Goal: Transaction & Acquisition: Purchase product/service

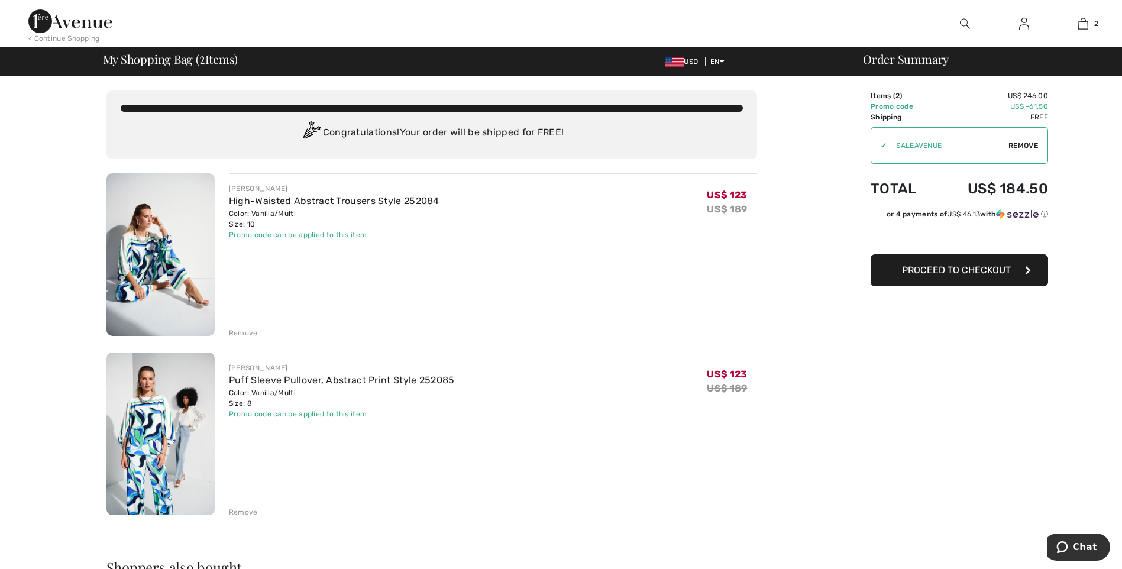
click at [1024, 20] on img at bounding box center [1024, 24] width 10 height 14
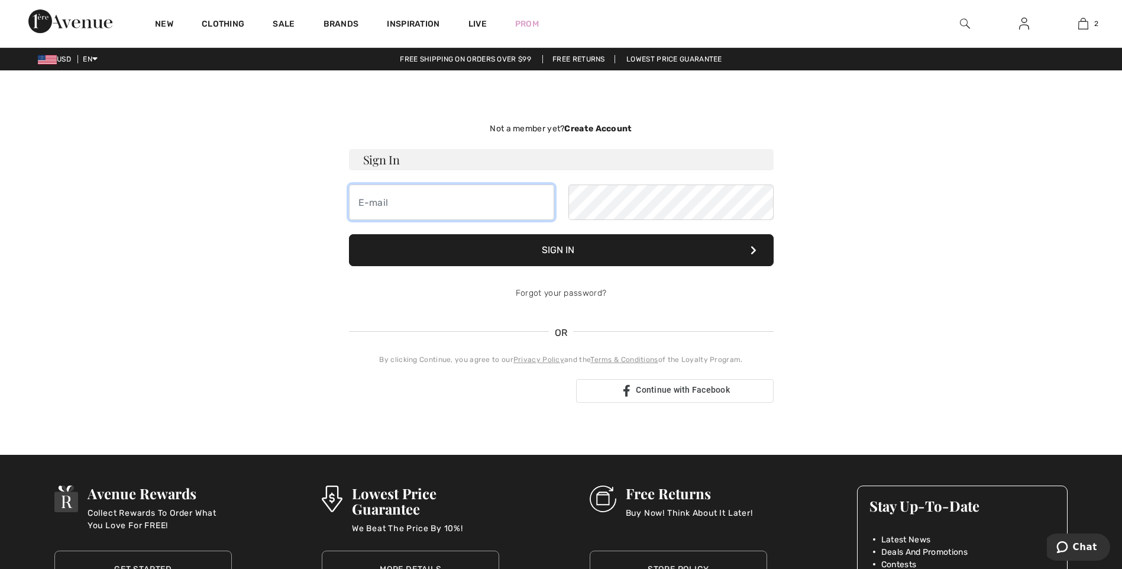
click at [382, 202] on input "email" at bounding box center [451, 202] width 205 height 35
type input "lisapiercy123@yahoo.com"
click at [569, 250] on button "Sign In" at bounding box center [561, 250] width 425 height 32
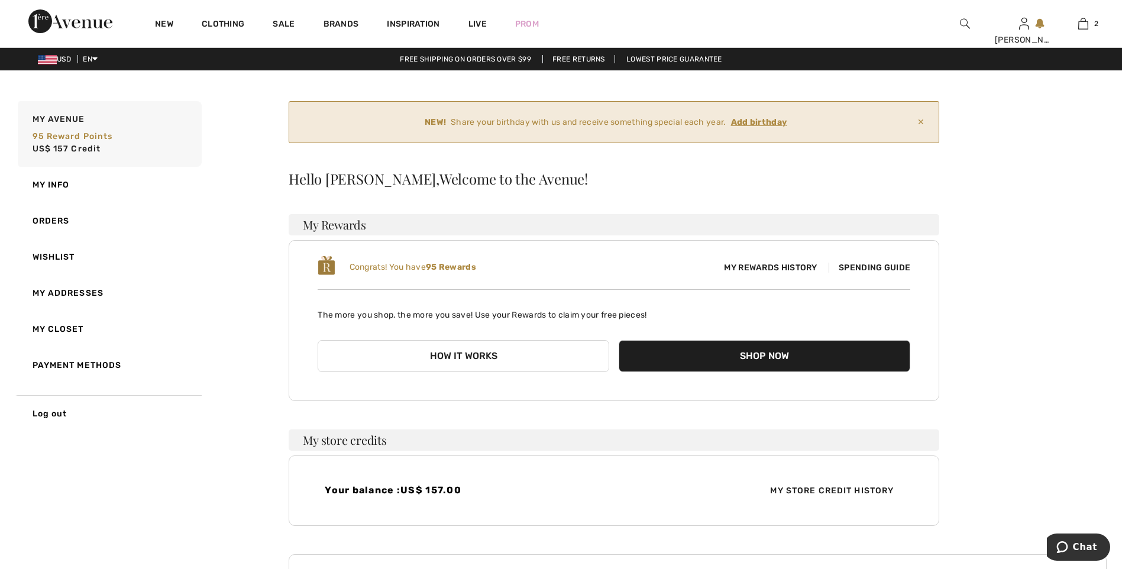
click at [772, 122] on ins "Add birthday" at bounding box center [759, 122] width 56 height 10
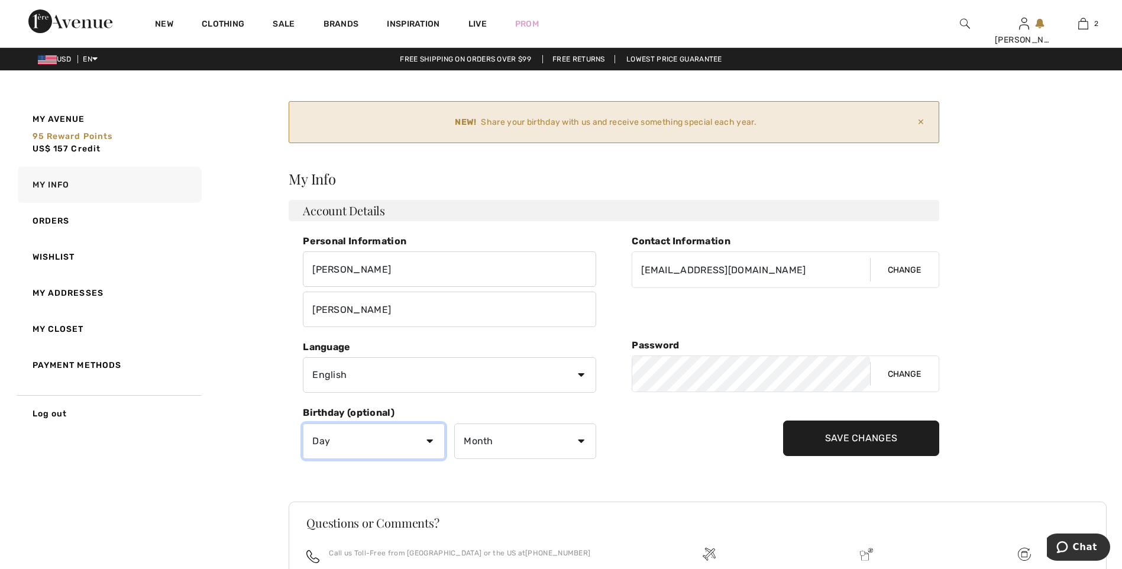
click at [428, 441] on select "Day 1 2 3 4 5 6 7 8 9 10 11 12 13 14 15 16 17 18 19 20 21 22 23 24 25 26 27 28 …" at bounding box center [374, 441] width 142 height 35
select select "30"
click at [303, 424] on select "Day 1 2 3 4 5 6 7 8 9 10 11 12 13 14 15 16 17 18 19 20 21 22 23 24 25 26 27 28 …" at bounding box center [374, 441] width 142 height 35
click at [579, 439] on select "Month January February March April May June July August September October Novem…" at bounding box center [525, 441] width 142 height 35
select select "11"
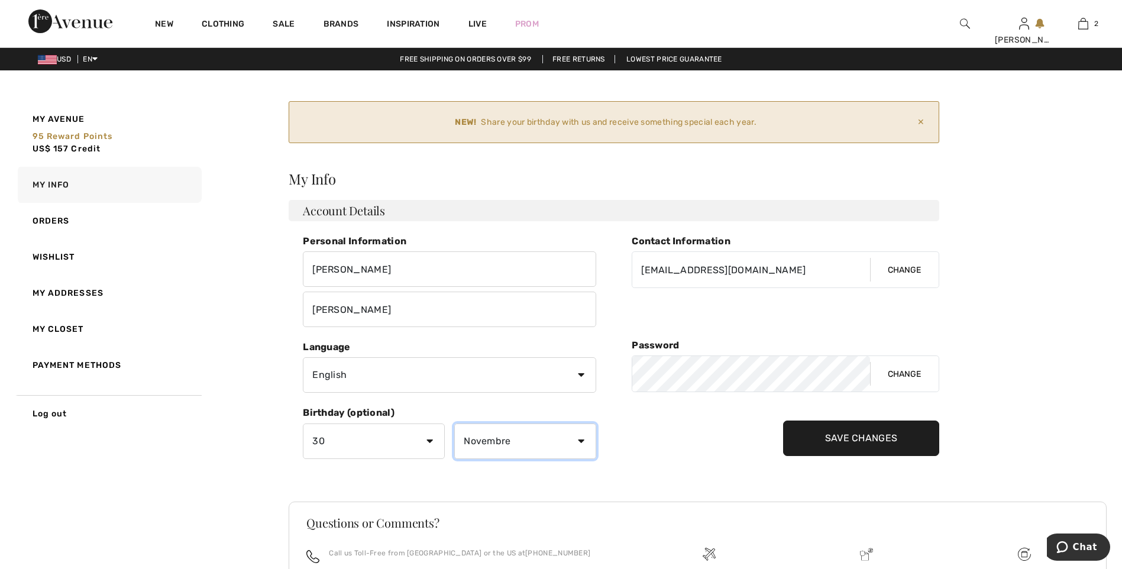
click at [454, 424] on select "Month January February March April May June July August September October Novem…" at bounding box center [525, 441] width 142 height 35
click at [828, 445] on input "Save Changes" at bounding box center [861, 438] width 157 height 35
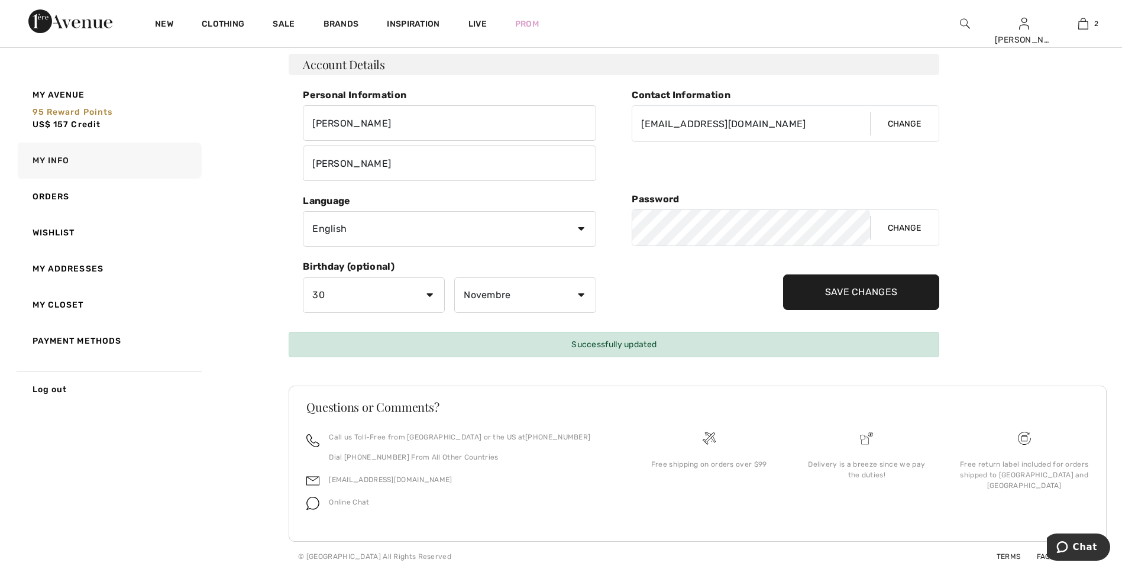
scroll to position [78, 0]
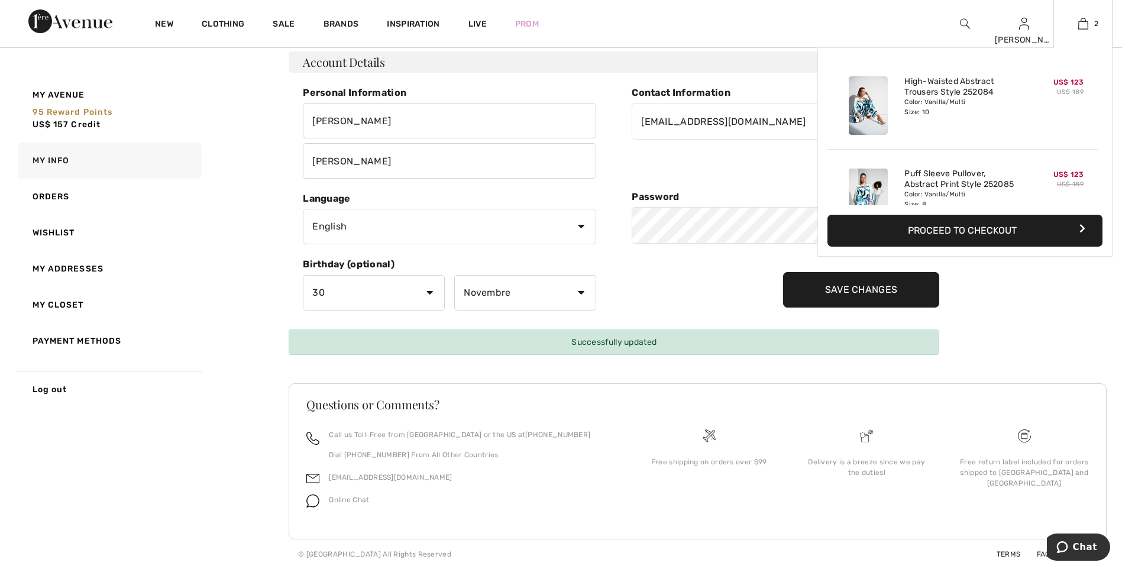
click at [974, 227] on button "Proceed to Checkout" at bounding box center [965, 231] width 275 height 32
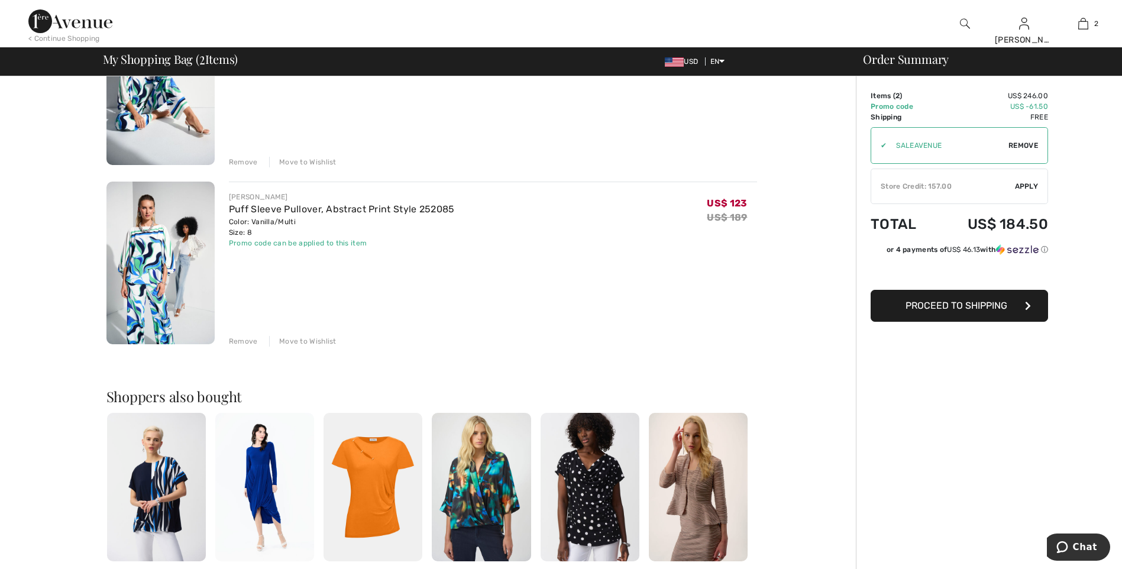
scroll to position [59, 0]
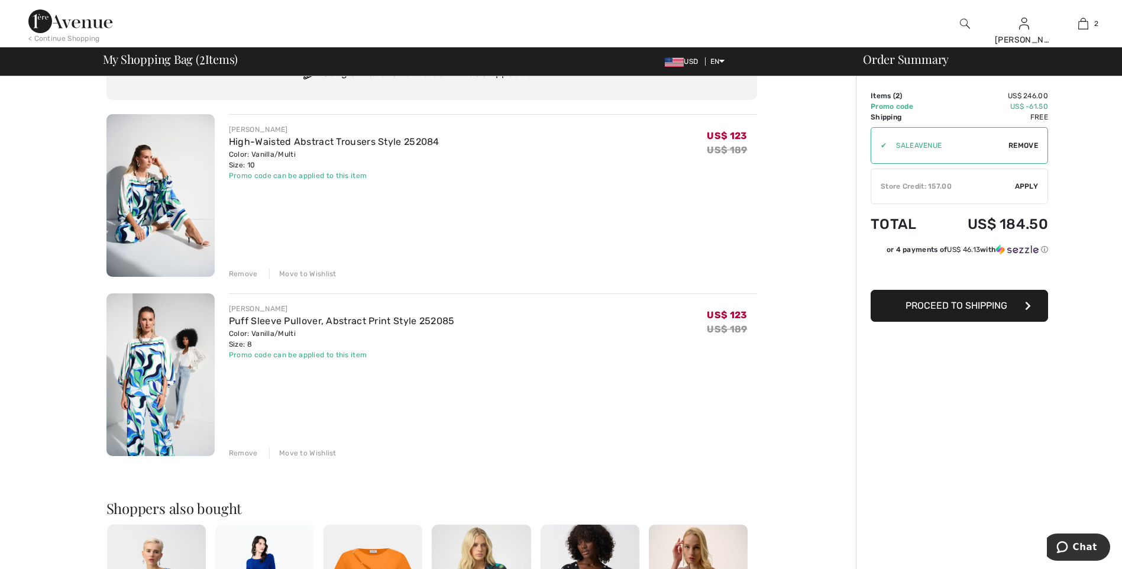
click at [1015, 182] on span "Apply" at bounding box center [1027, 186] width 24 height 11
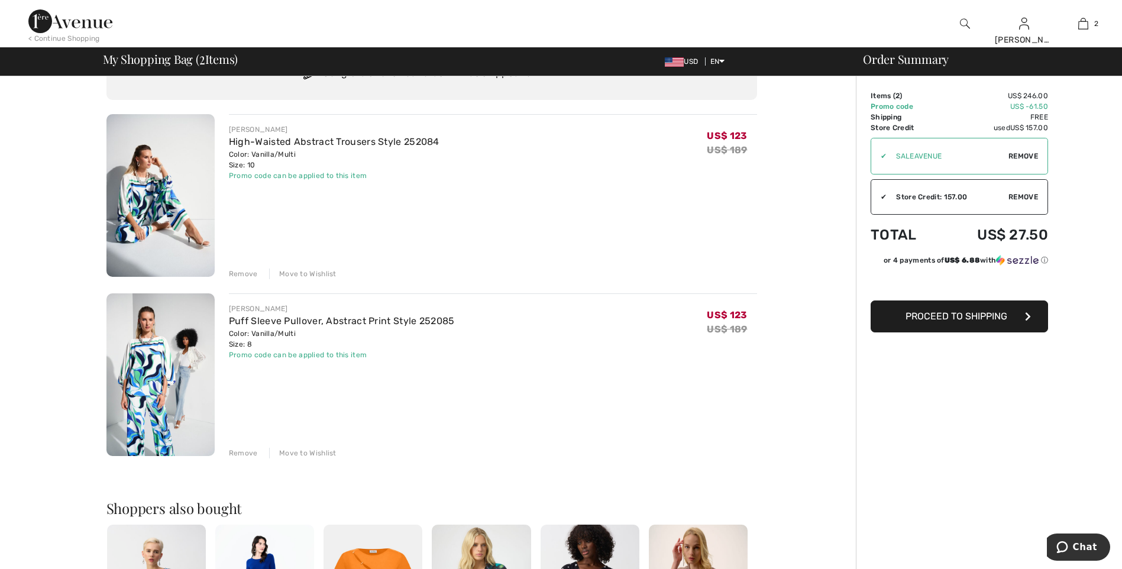
click at [933, 315] on span "Proceed to Shipping" at bounding box center [957, 316] width 102 height 11
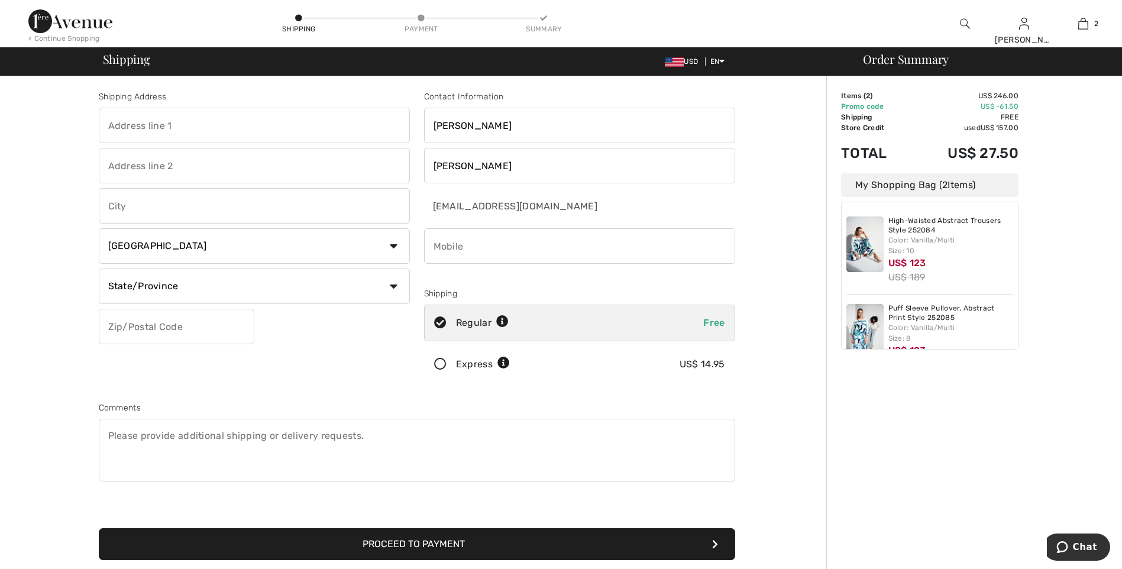
click at [200, 122] on input "text" at bounding box center [254, 125] width 311 height 35
type input "[STREET_ADDRESS]"
type input "Pinehurst"
select select "US"
select select "NC"
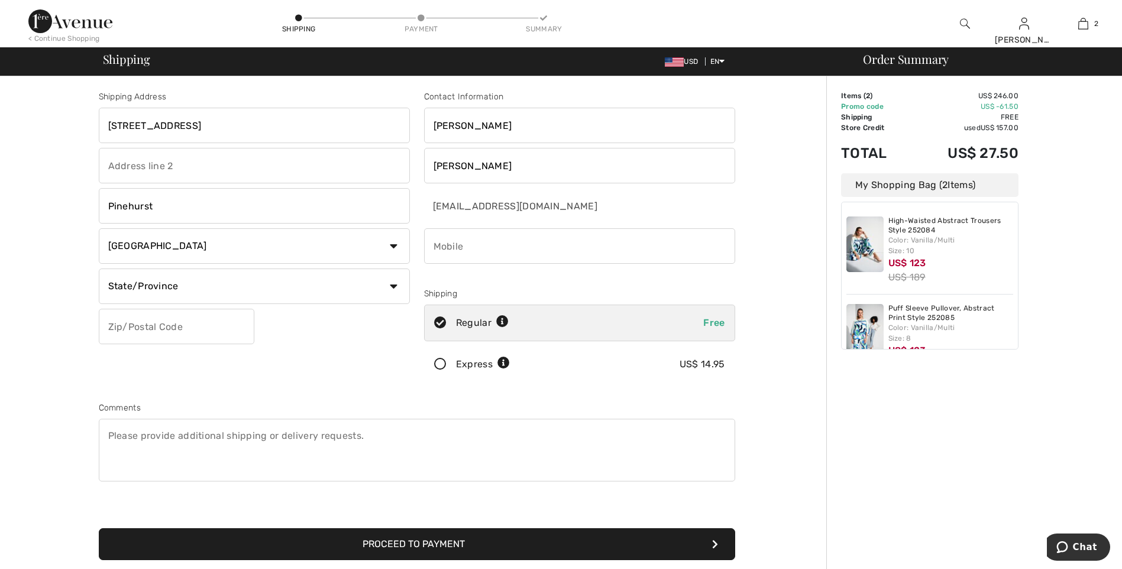
type input "28374"
type input "9192190111"
click at [400, 537] on button "Proceed to Payment" at bounding box center [417, 544] width 636 height 32
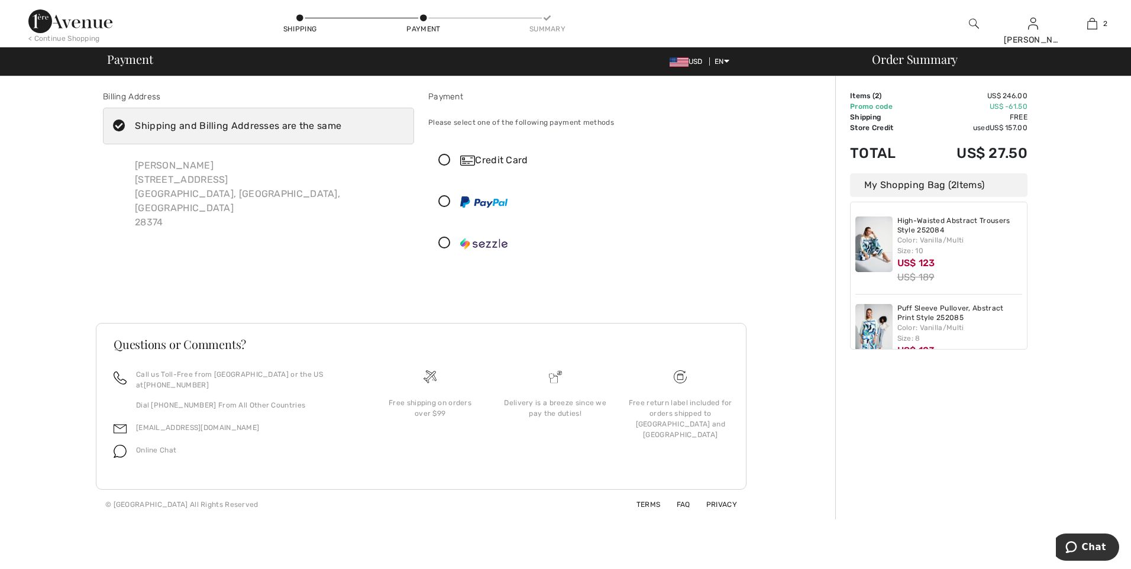
click at [443, 196] on icon at bounding box center [444, 202] width 31 height 12
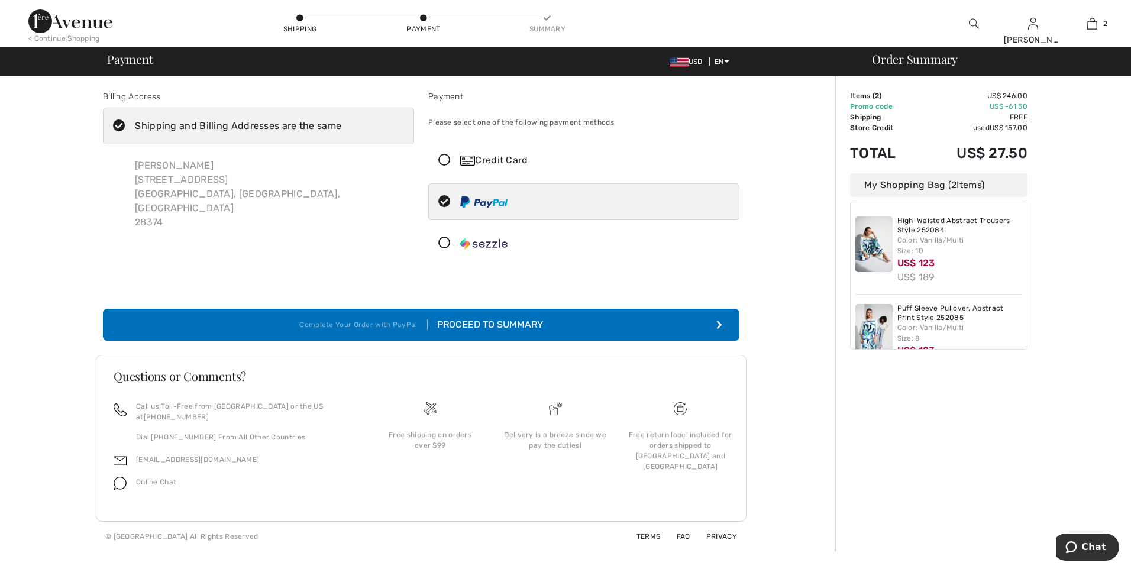
click at [464, 325] on div "Proceed to Summary" at bounding box center [485, 325] width 115 height 14
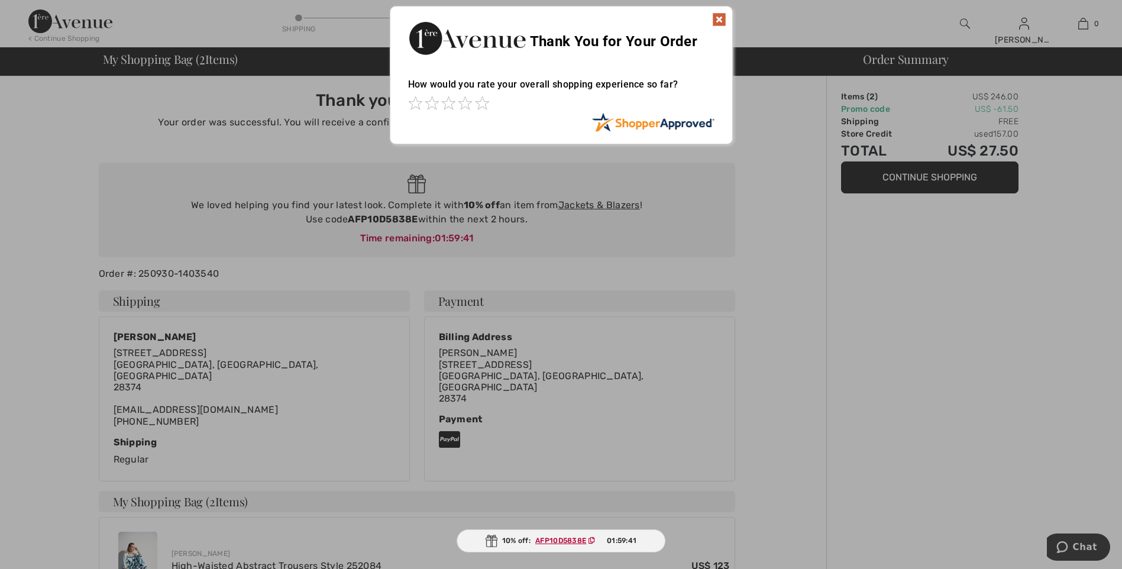
click at [716, 15] on img at bounding box center [719, 19] width 14 height 14
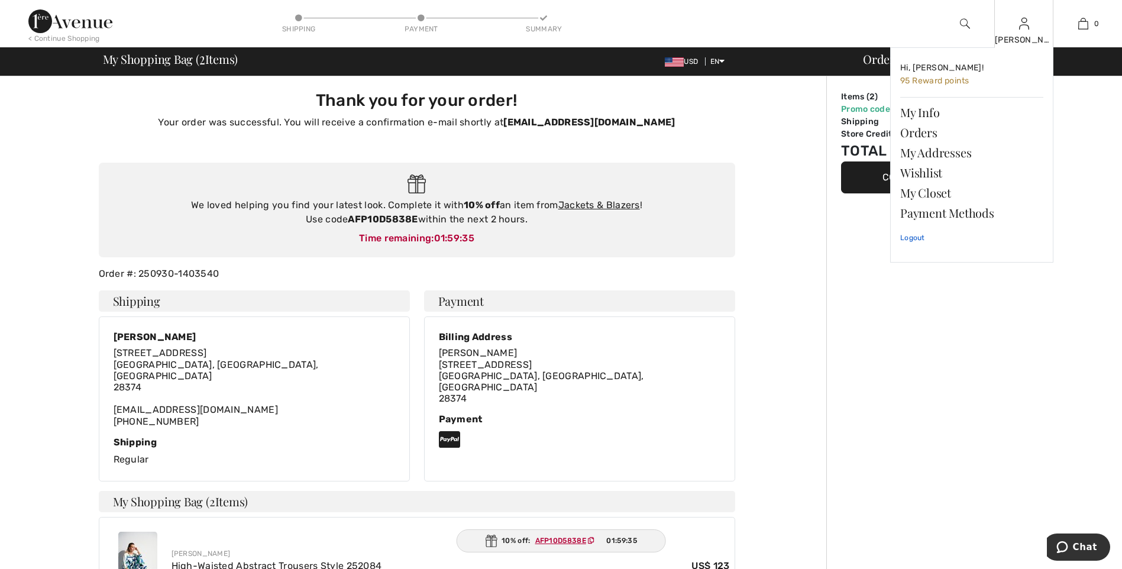
click at [915, 238] on link "Logout" at bounding box center [971, 238] width 143 height 30
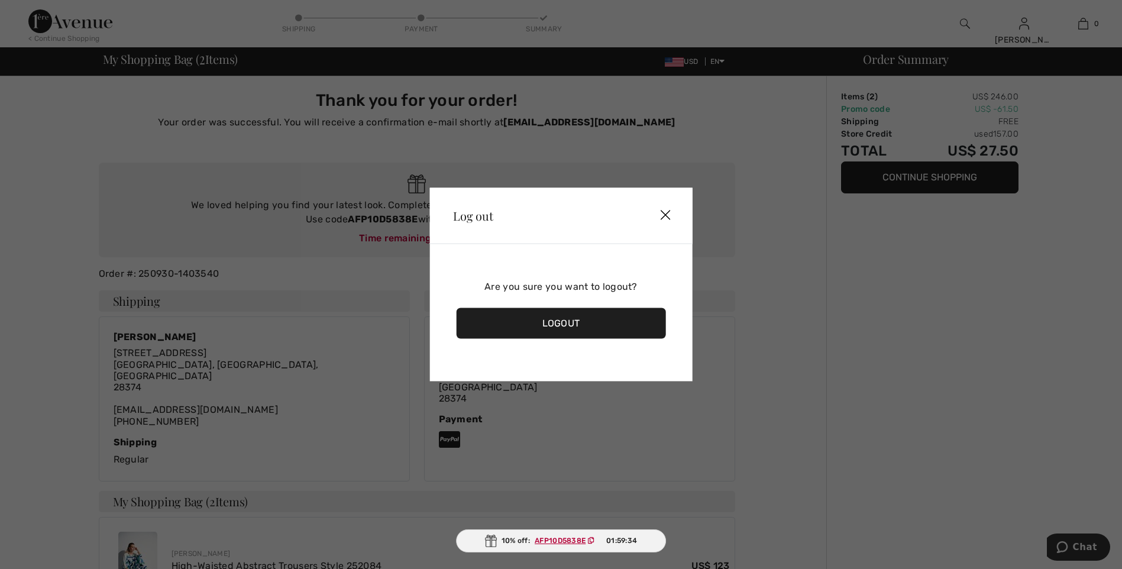
click at [568, 323] on div "Logout" at bounding box center [561, 323] width 210 height 31
